Goal: Navigation & Orientation: Go to known website

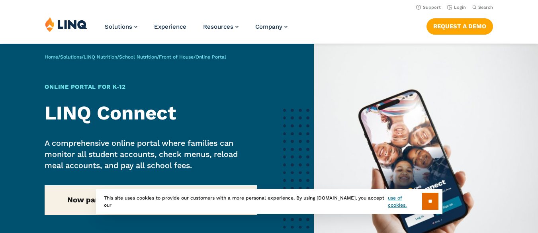
click at [395, 66] on img at bounding box center [426, 173] width 224 height 258
click at [462, 8] on link "Login" at bounding box center [457, 7] width 19 height 5
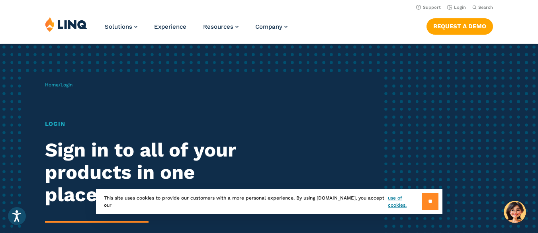
click at [430, 202] on input "**" at bounding box center [430, 201] width 16 height 17
